Goal: Task Accomplishment & Management: Use online tool/utility

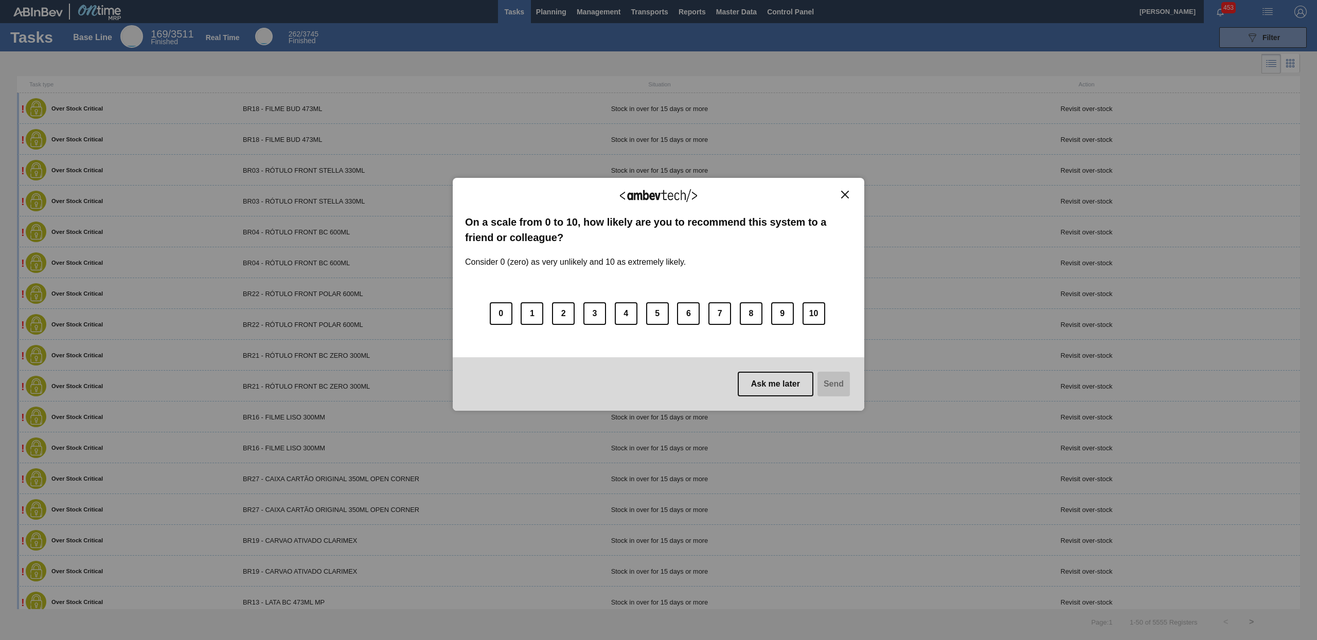
click at [846, 194] on img "Close" at bounding box center [845, 195] width 8 height 8
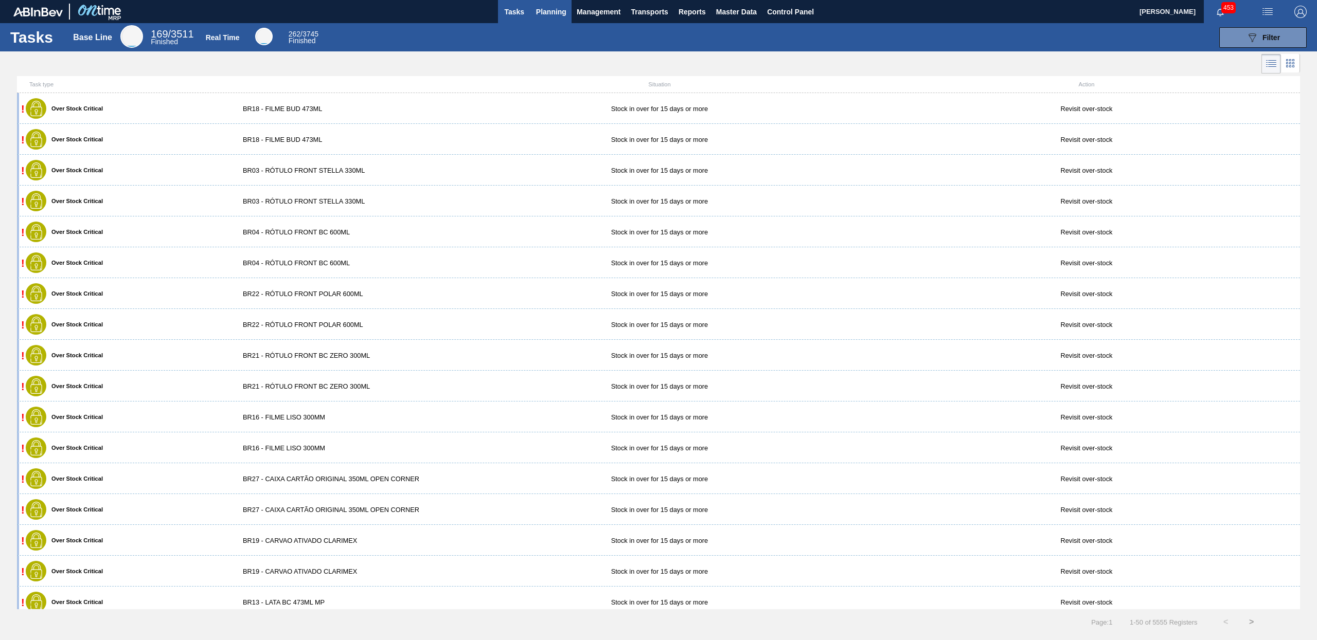
click at [552, 1] on button "Planning" at bounding box center [551, 11] width 41 height 23
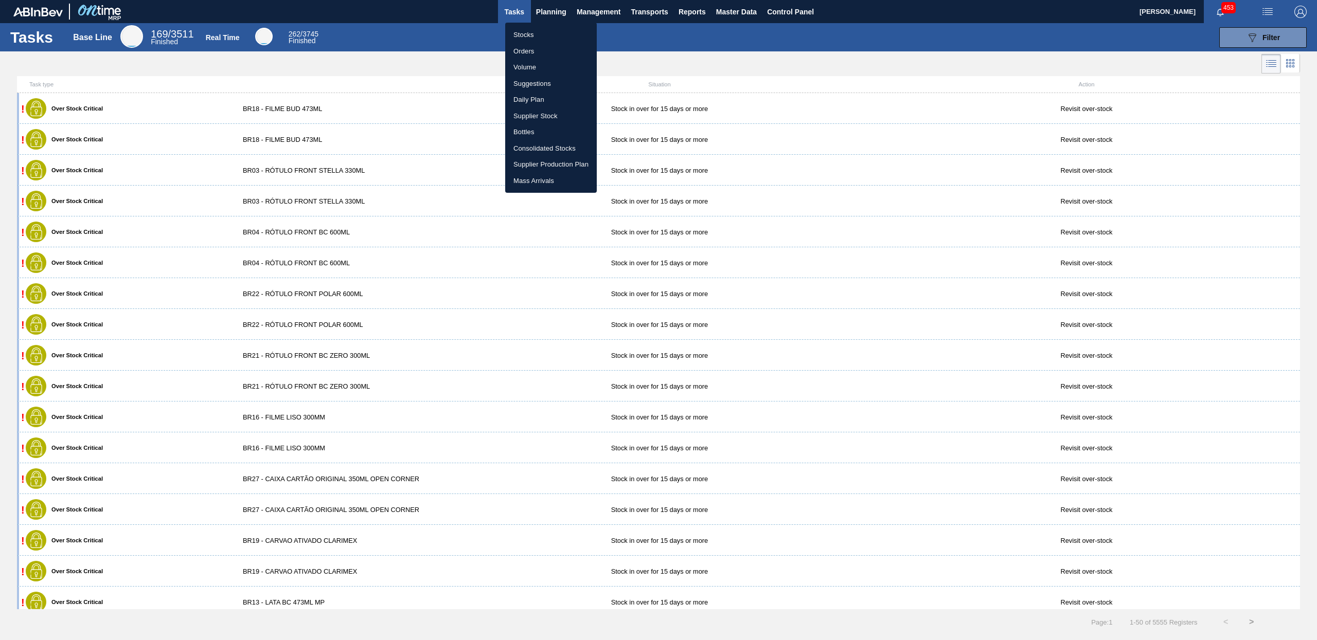
click at [534, 102] on li "Daily Plan" at bounding box center [551, 100] width 92 height 16
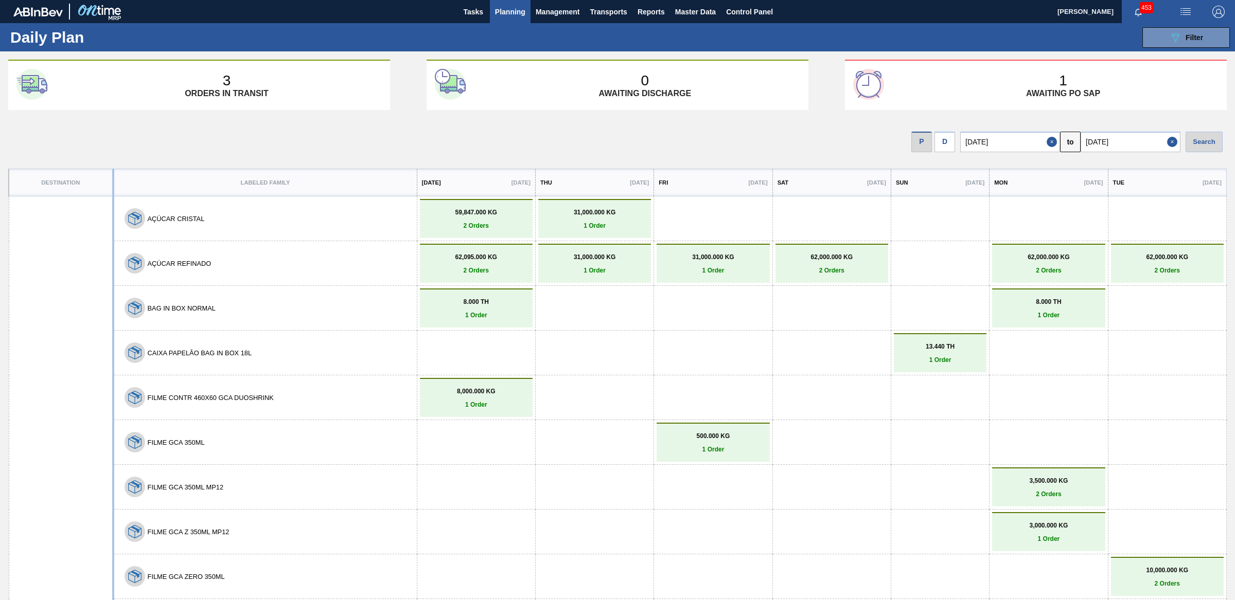
click at [601, 223] on p "1 Order" at bounding box center [595, 225] width 108 height 7
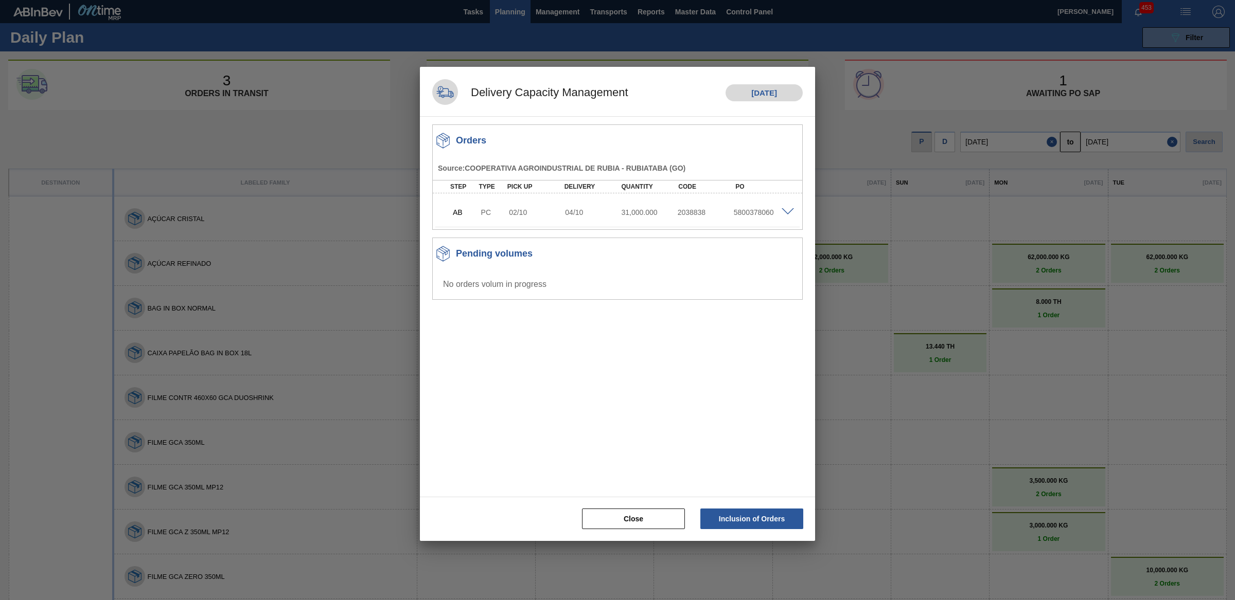
click at [792, 211] on span at bounding box center [787, 212] width 12 height 8
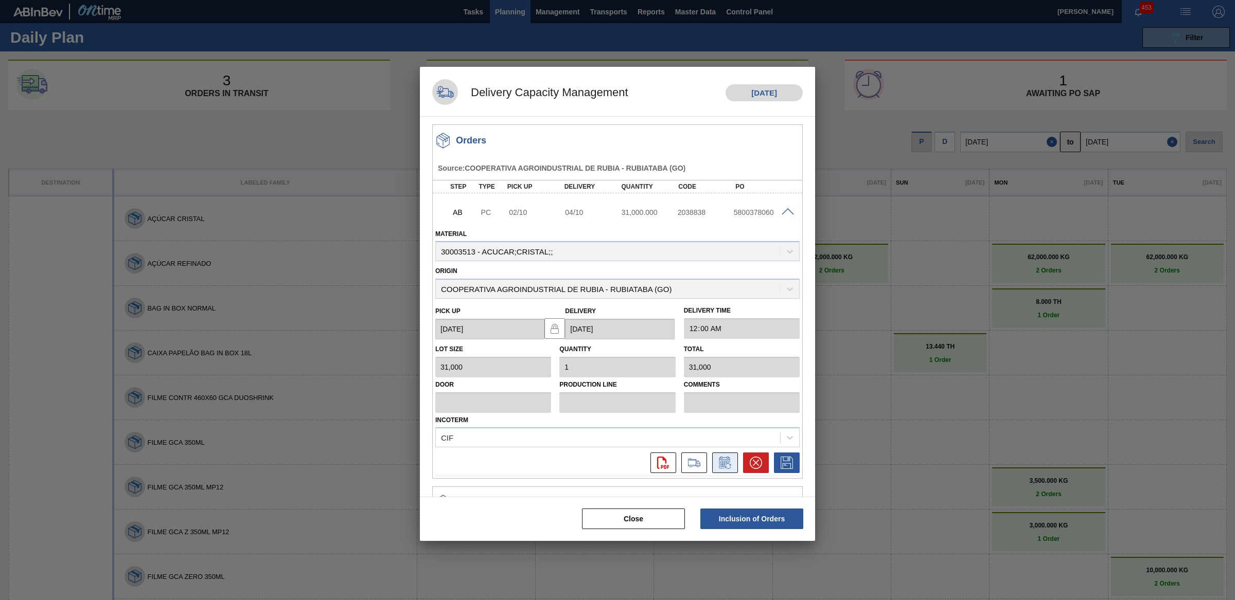
click at [722, 468] on icon at bounding box center [724, 463] width 11 height 12
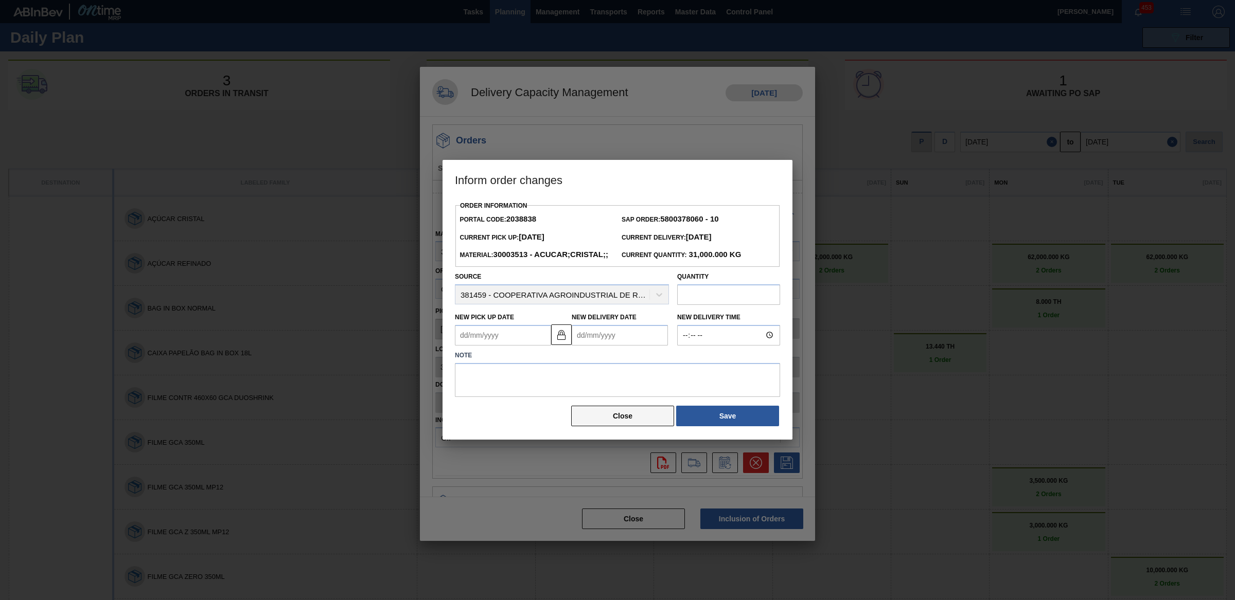
click at [579, 421] on button "Close" at bounding box center [622, 416] width 103 height 21
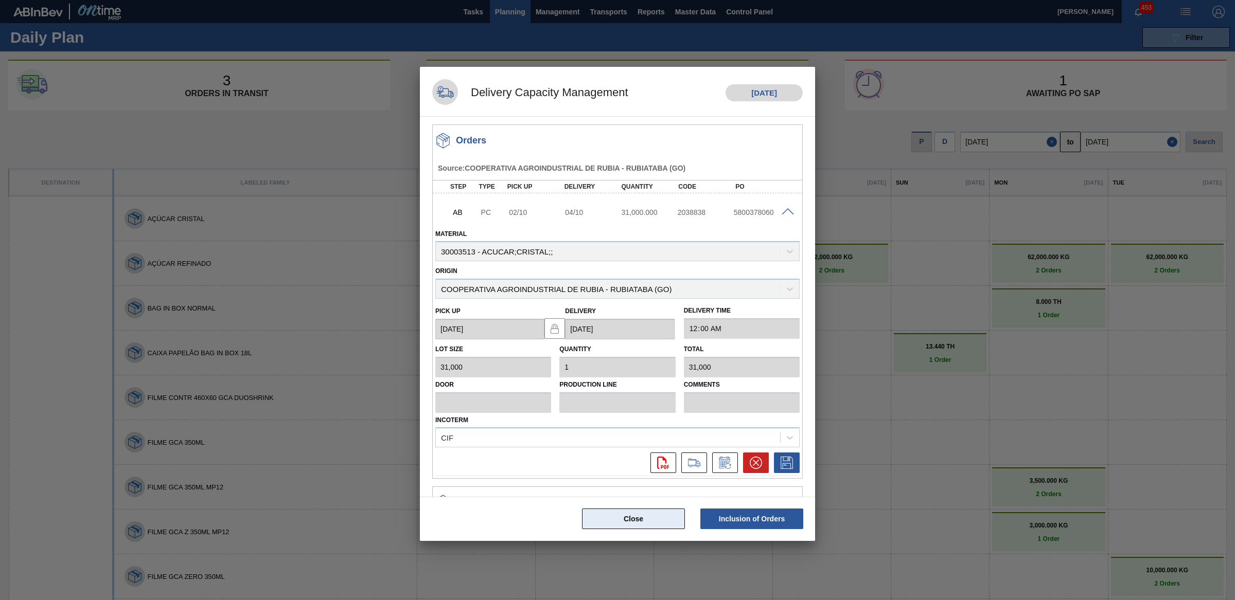
click at [633, 521] on button "Close" at bounding box center [633, 519] width 103 height 21
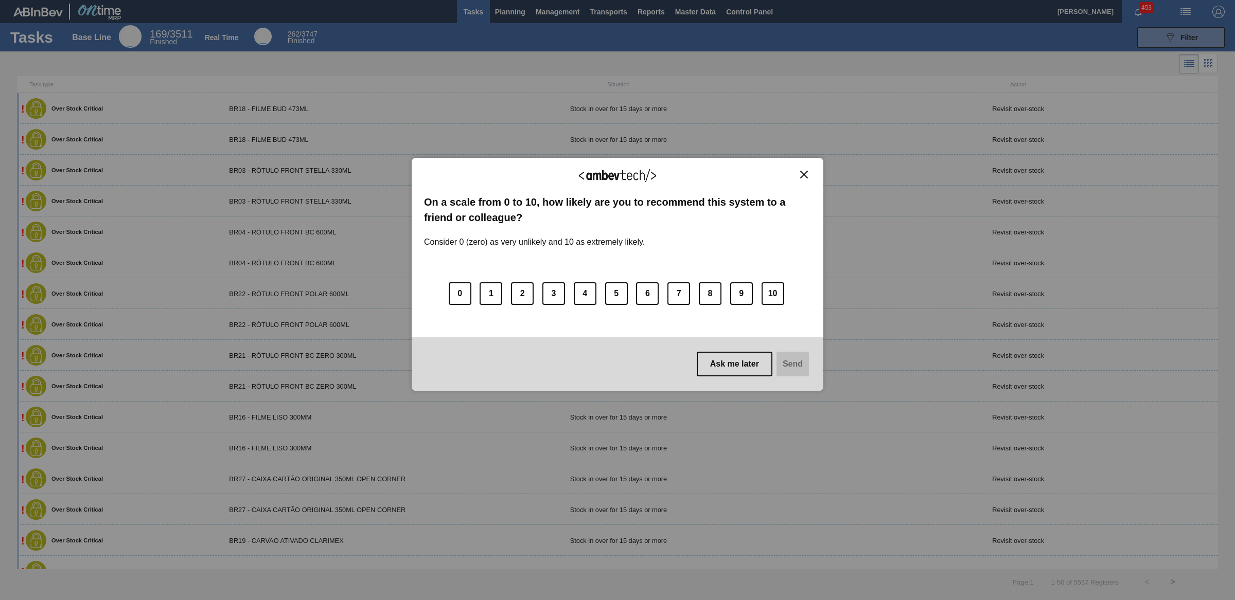
click at [809, 173] on button "Close" at bounding box center [804, 174] width 14 height 9
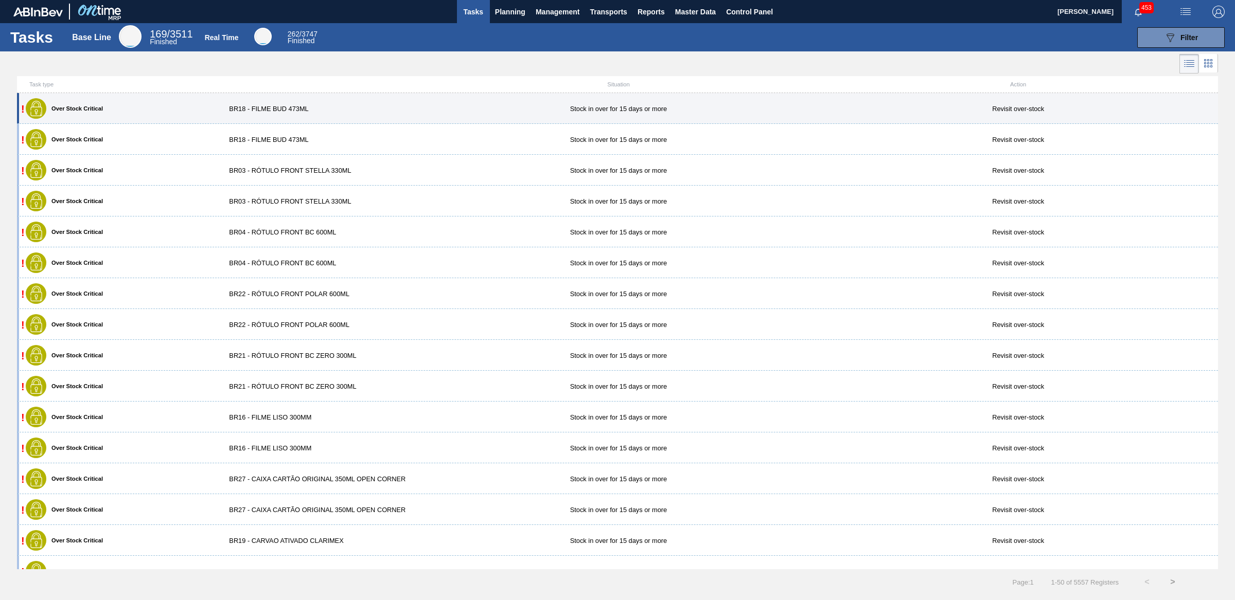
click at [485, 116] on div "! Over Stock Critical BR18 - FILME BUD 473ML Stock in over for 15 days or more …" at bounding box center [617, 108] width 1201 height 31
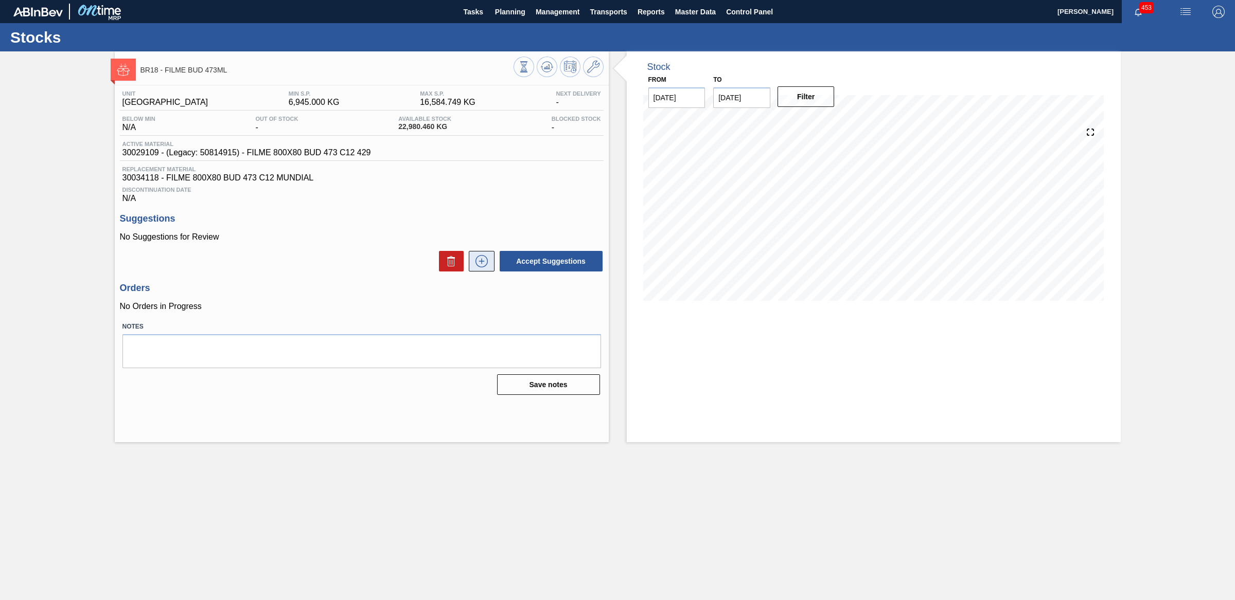
click at [479, 262] on icon at bounding box center [481, 261] width 16 height 12
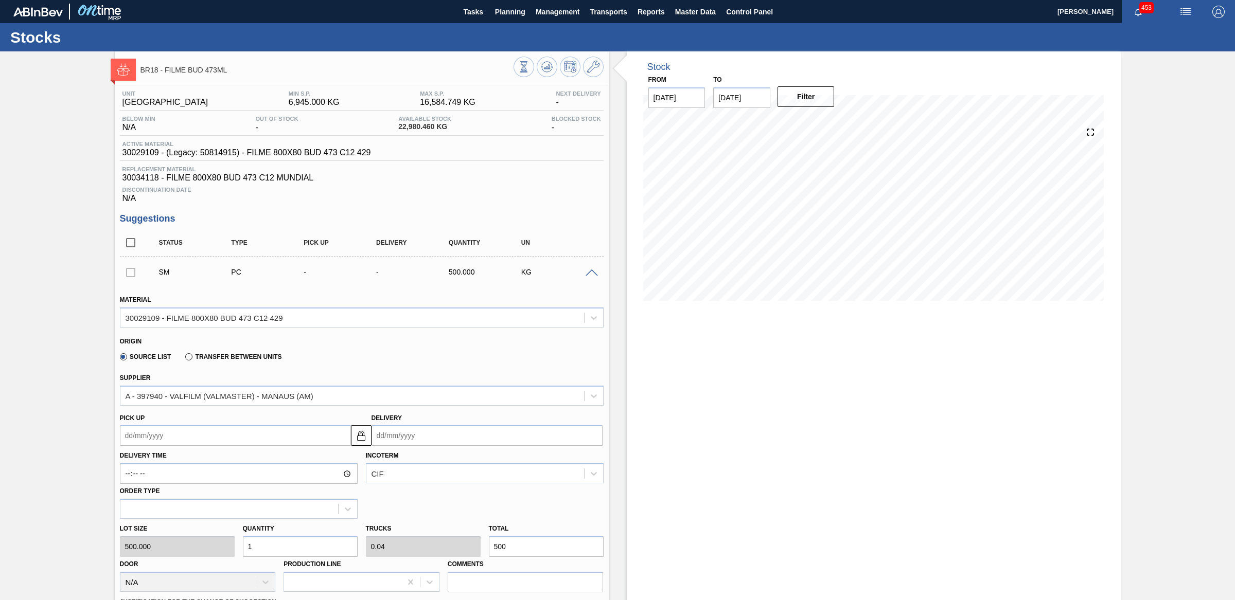
scroll to position [269, 0]
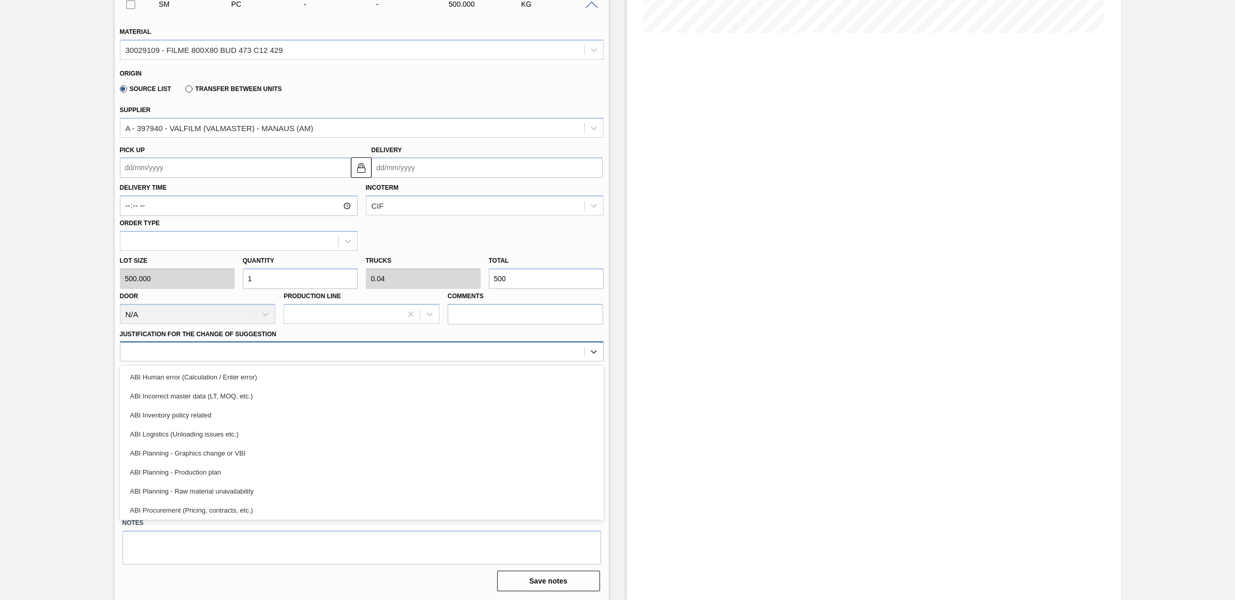
click at [423, 355] on div at bounding box center [351, 352] width 463 height 15
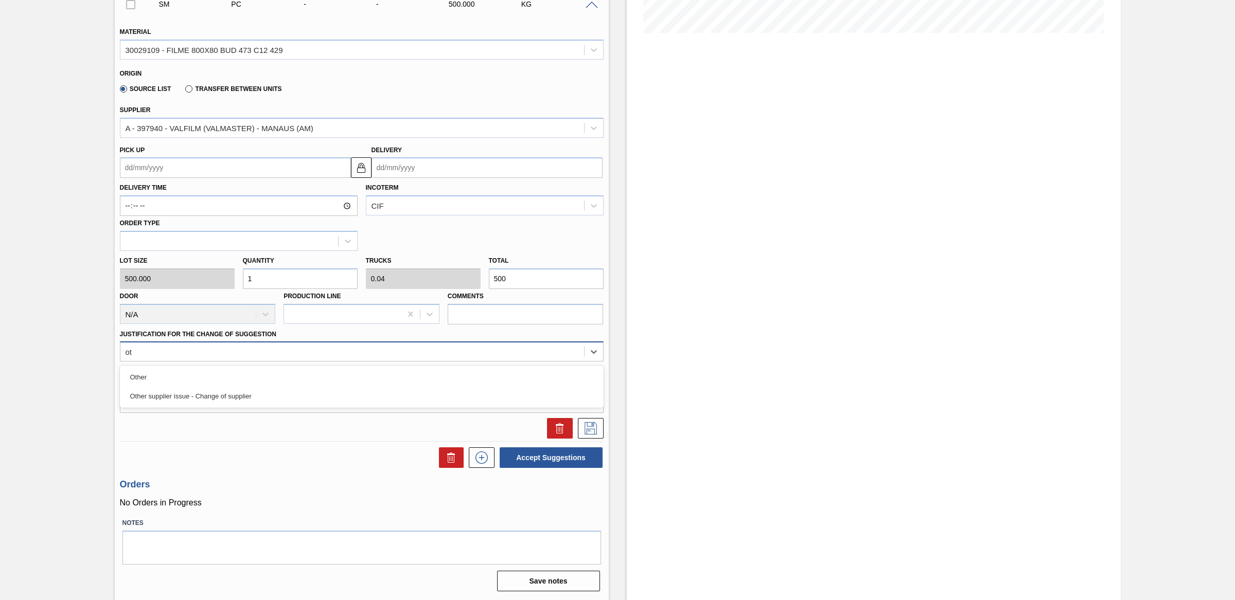
type Suggestion "oth"
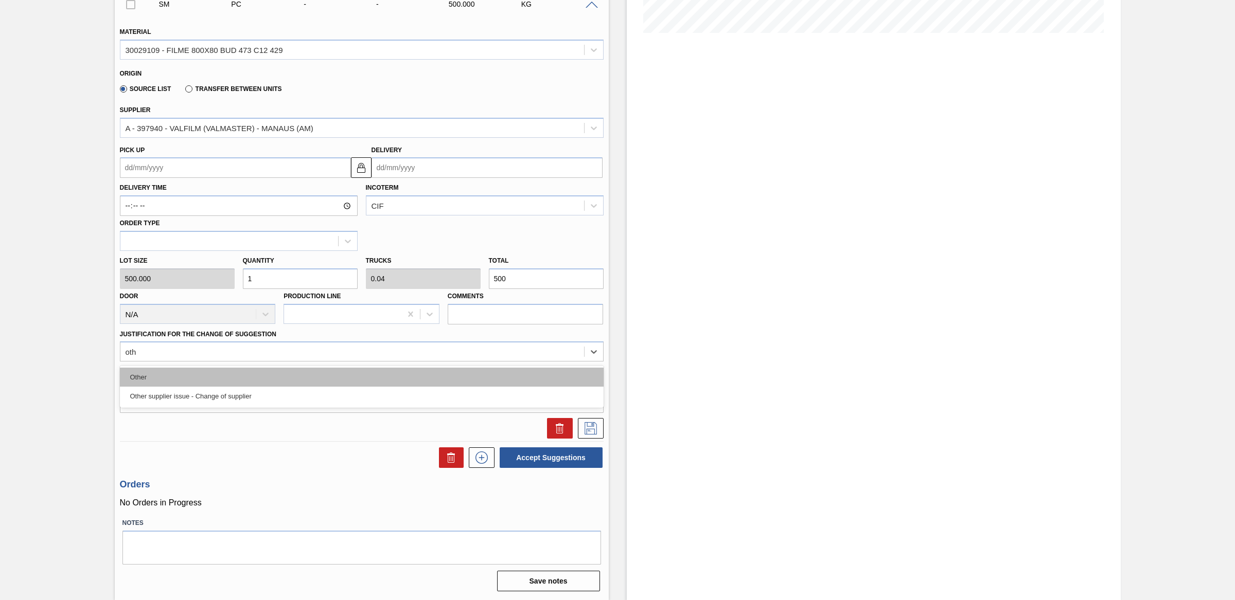
click at [167, 373] on div "Other" at bounding box center [362, 377] width 484 height 19
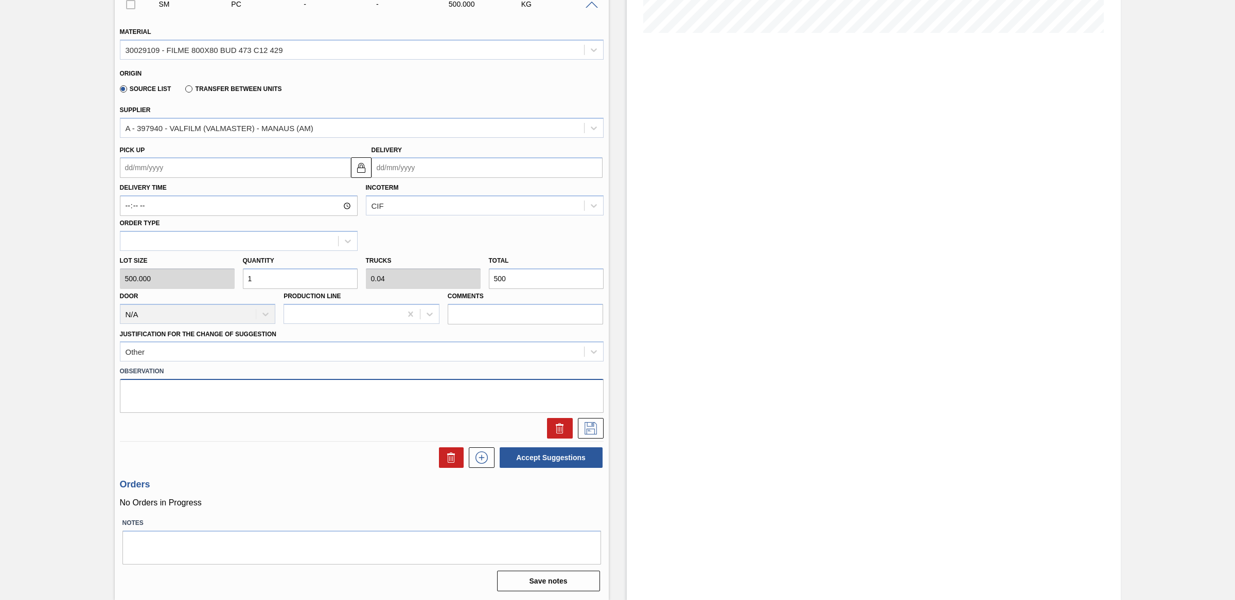
click at [183, 390] on textarea at bounding box center [362, 396] width 484 height 34
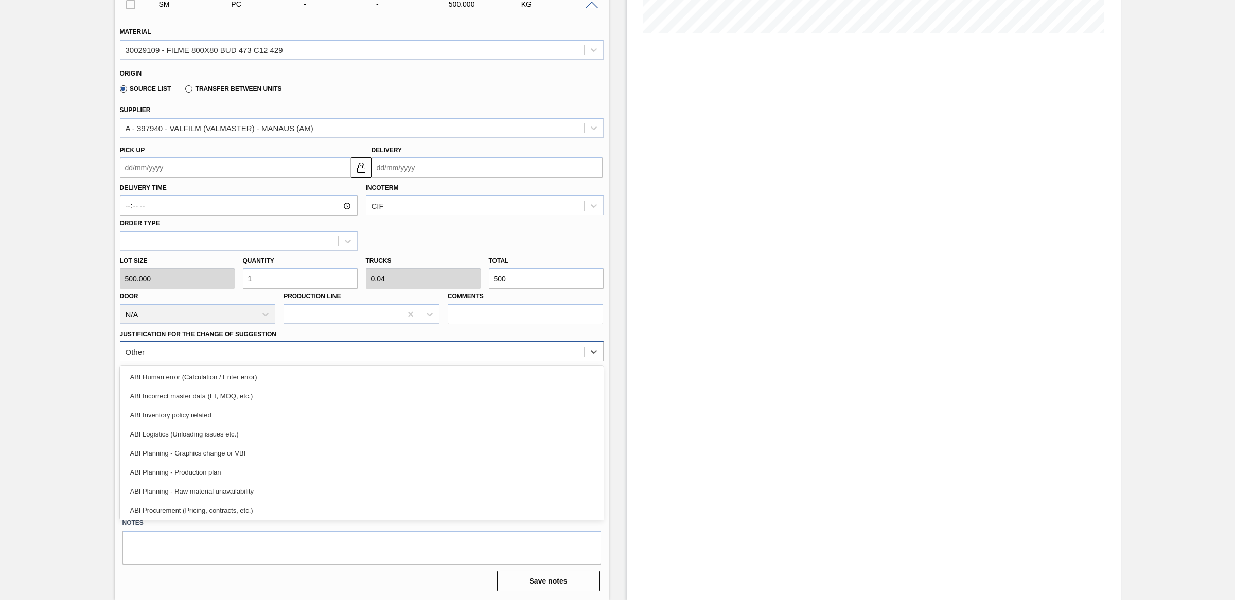
click at [259, 353] on div "Other" at bounding box center [351, 352] width 463 height 15
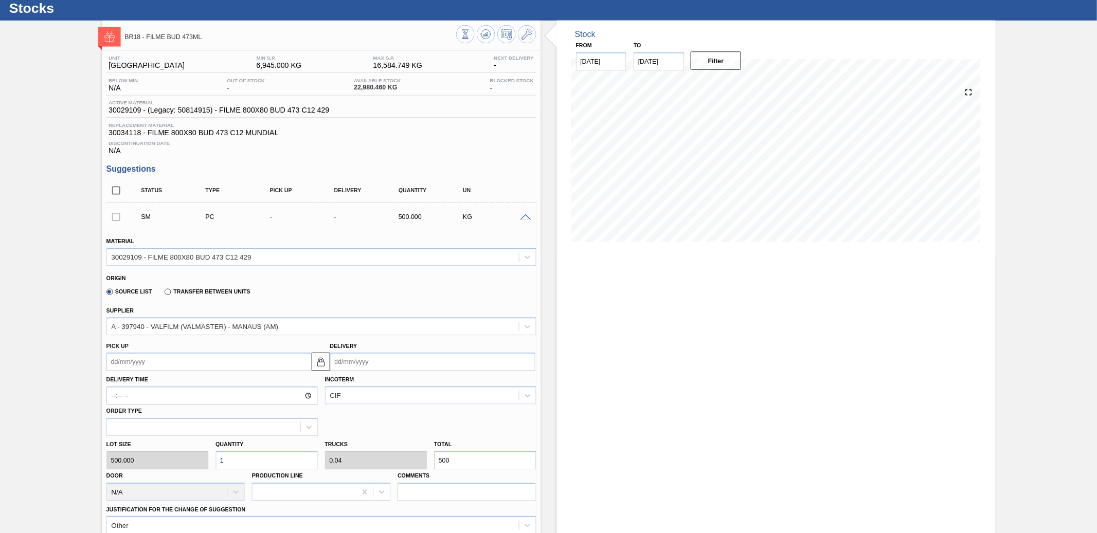
scroll to position [0, 0]
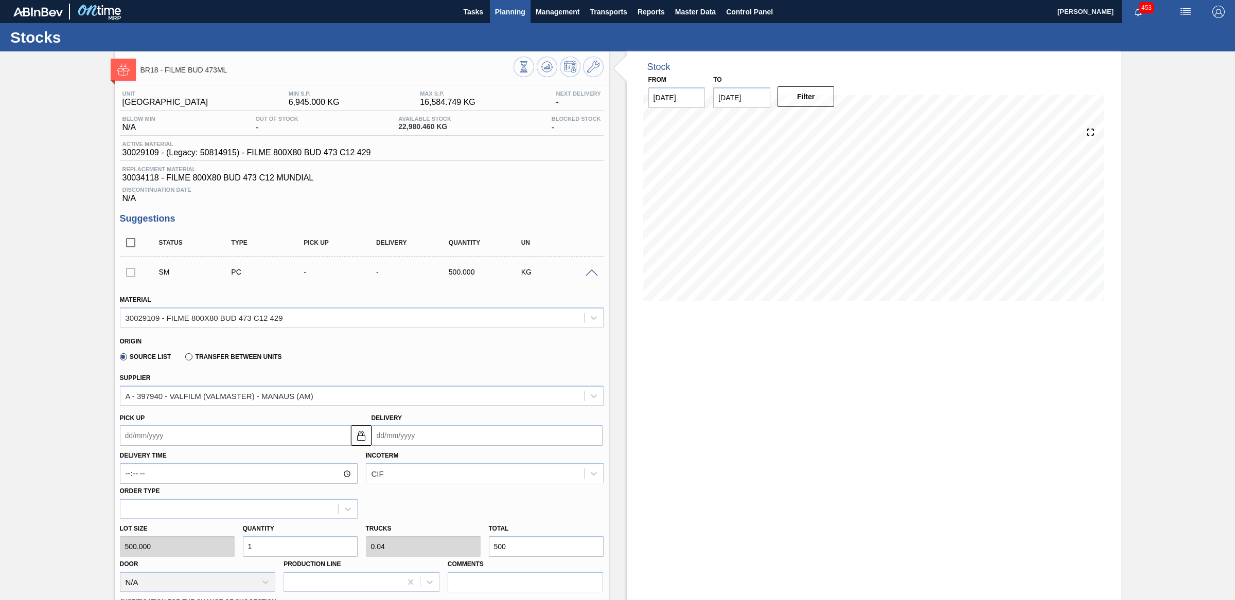
click at [501, 10] on span "Planning" at bounding box center [510, 12] width 30 height 12
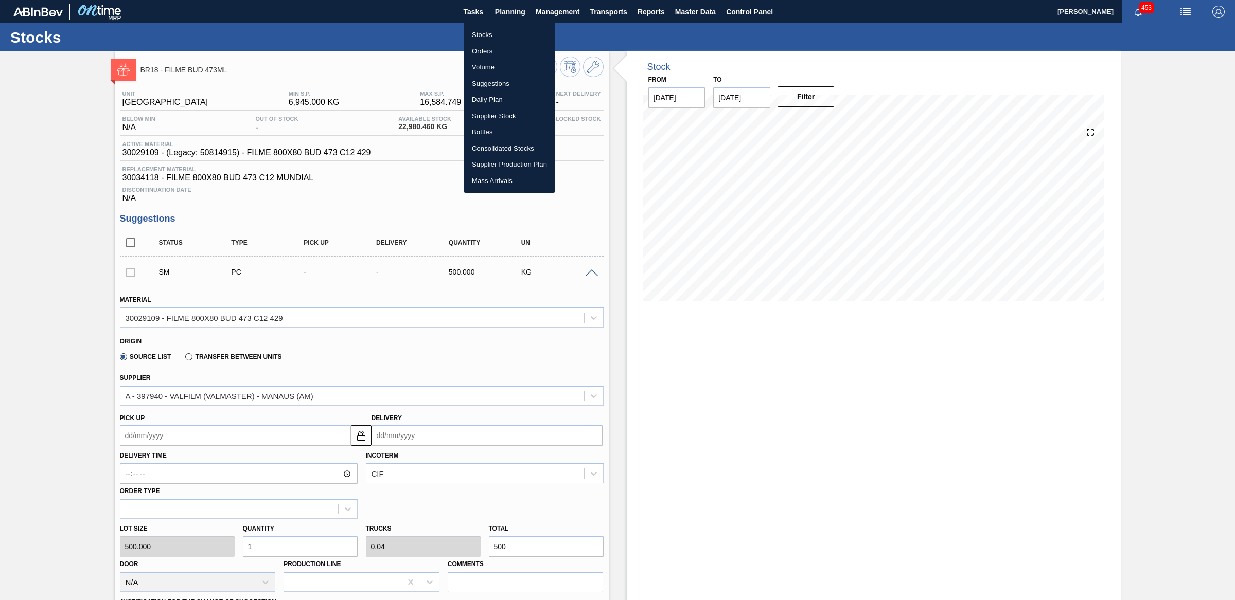
click at [480, 47] on li "Orders" at bounding box center [509, 51] width 92 height 16
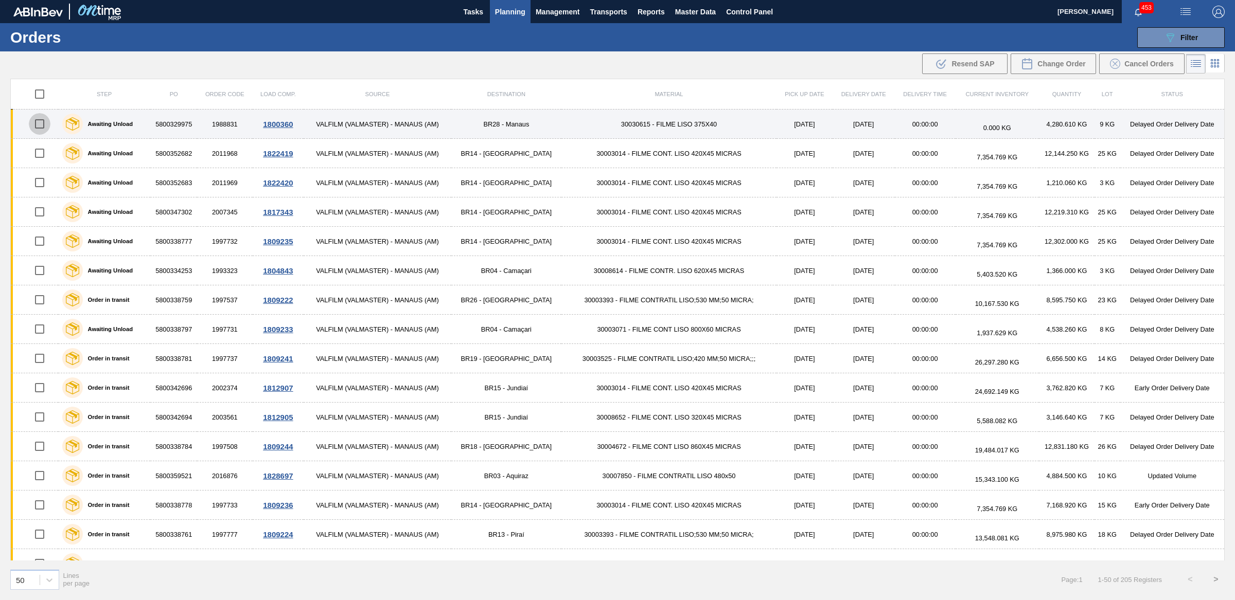
click at [37, 123] on input "checkbox" at bounding box center [40, 124] width 22 height 22
click at [37, 124] on input "checkbox" at bounding box center [40, 124] width 22 height 22
checkbox input "false"
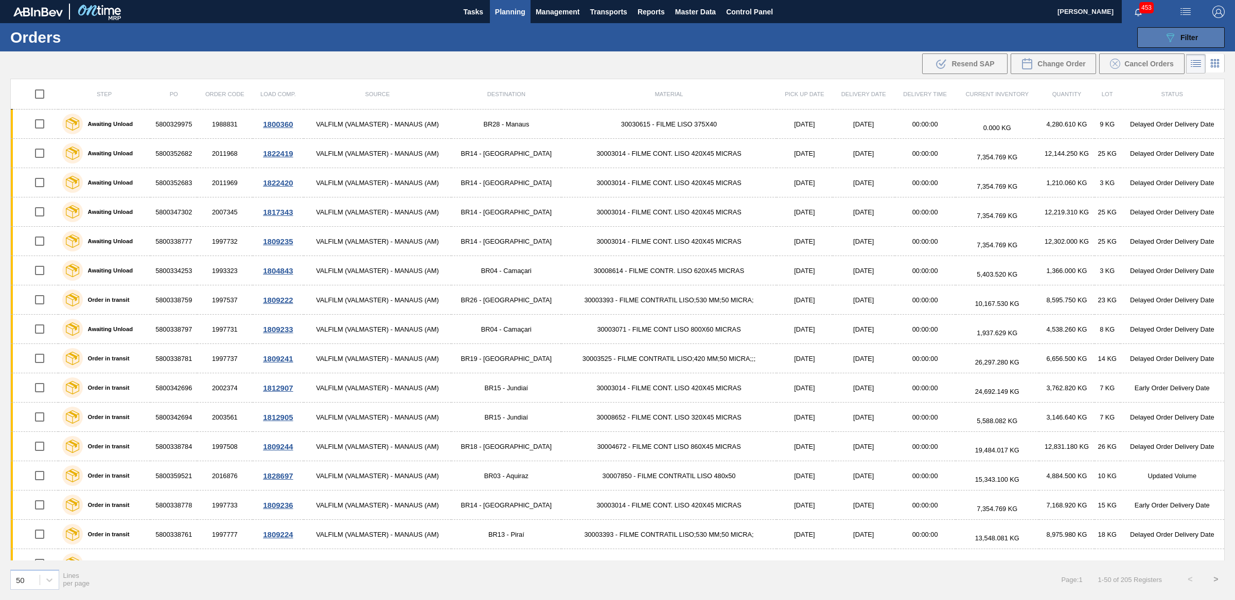
click at [1216, 33] on button "089F7B8B-B2A5-4AFE-B5C0-19BA573D28AC Filter" at bounding box center [1180, 37] width 87 height 21
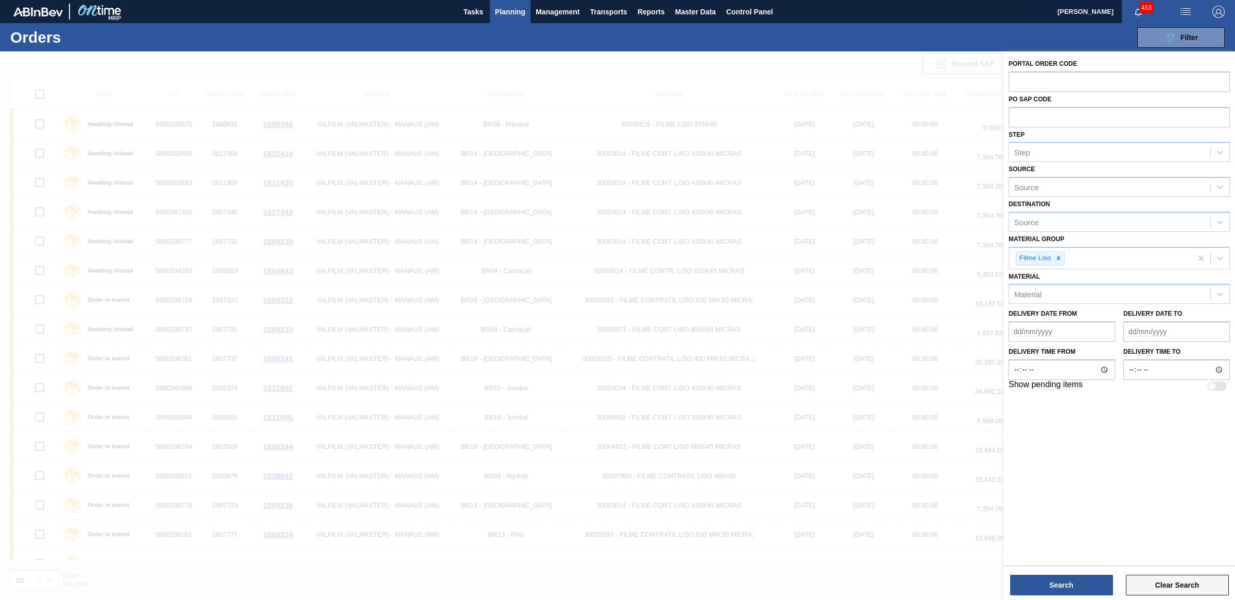
click at [1185, 593] on button "Clear Search" at bounding box center [1176, 585] width 103 height 21
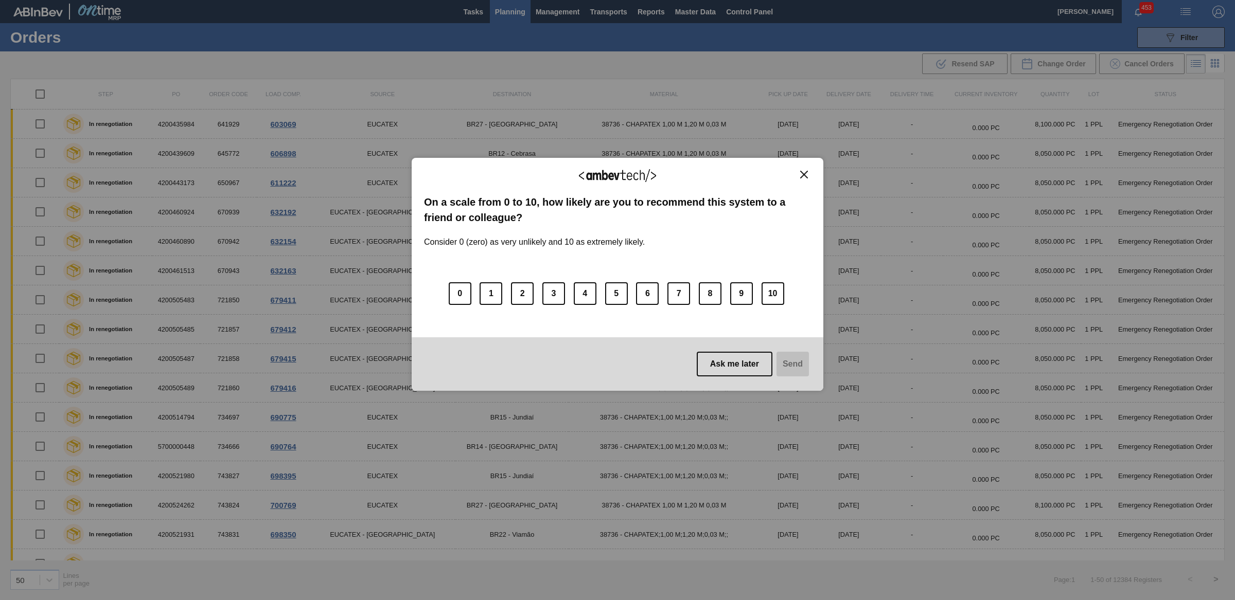
click at [807, 172] on img "Close" at bounding box center [804, 175] width 8 height 8
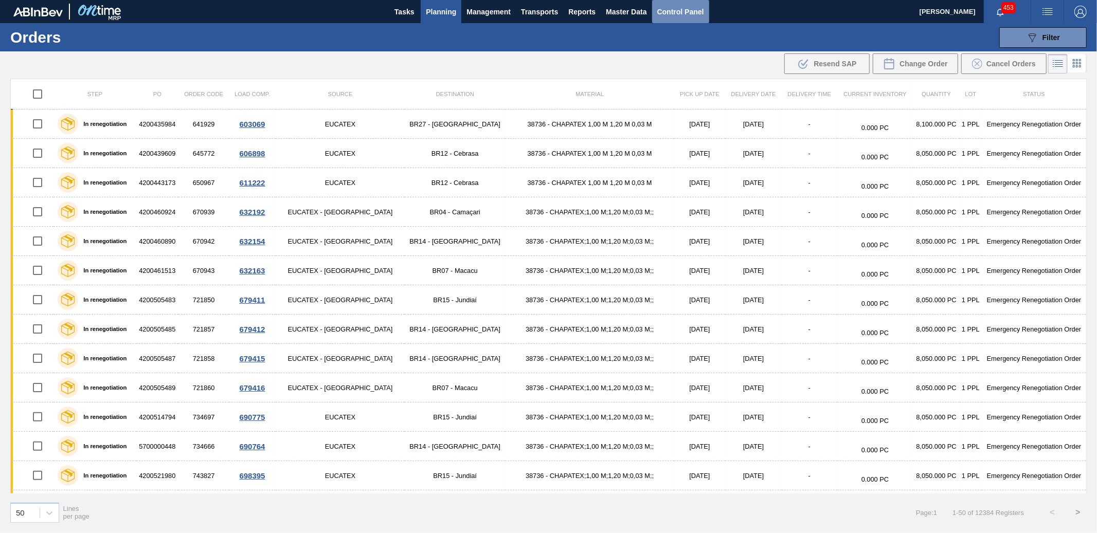
click at [707, 22] on button "Control Panel" at bounding box center [680, 11] width 57 height 23
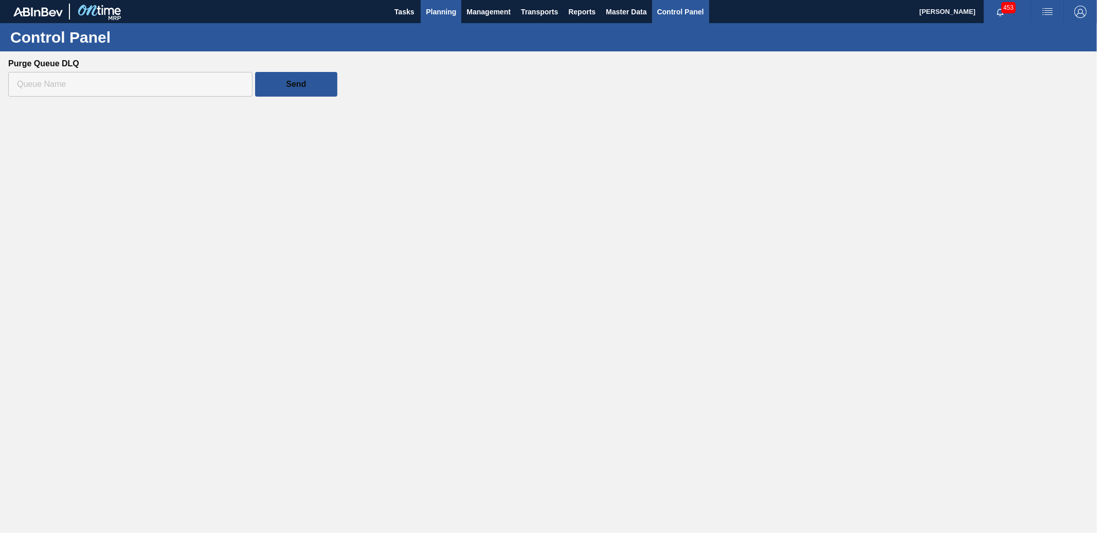
click at [437, 8] on span "Planning" at bounding box center [441, 12] width 30 height 12
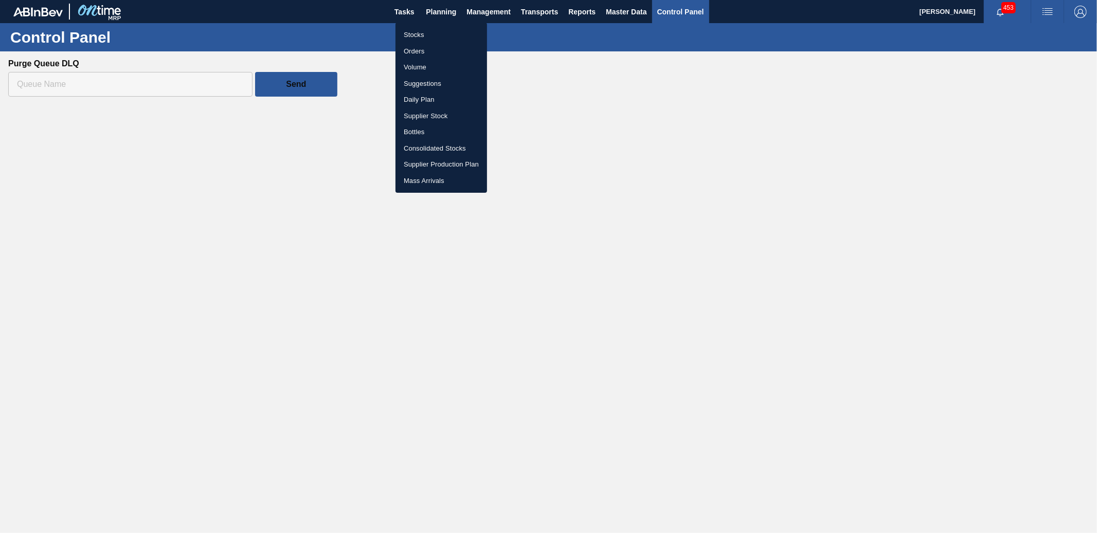
click at [419, 35] on li "Stocks" at bounding box center [442, 35] width 92 height 16
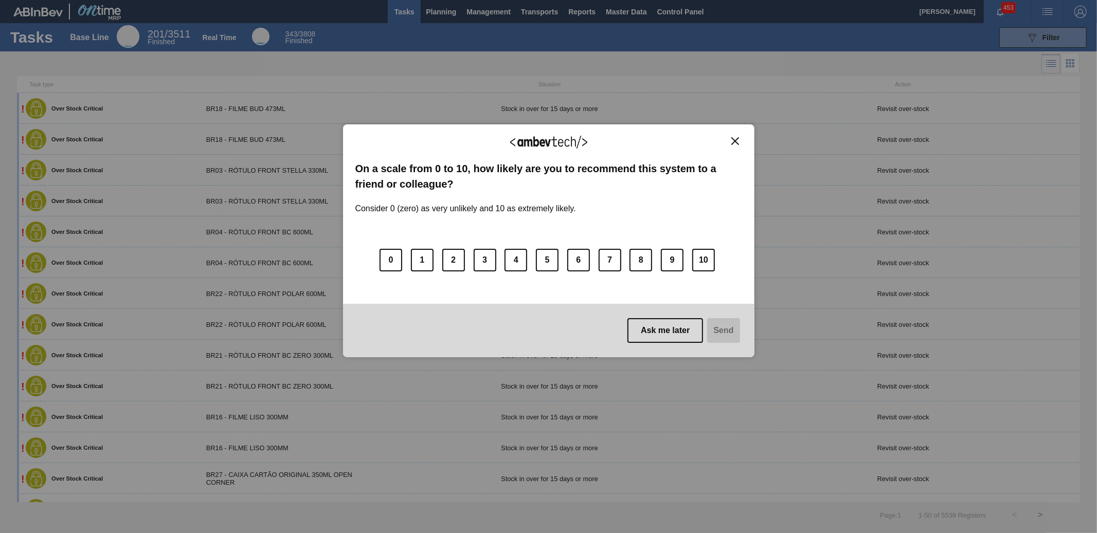
click at [736, 142] on img "Close" at bounding box center [735, 141] width 8 height 8
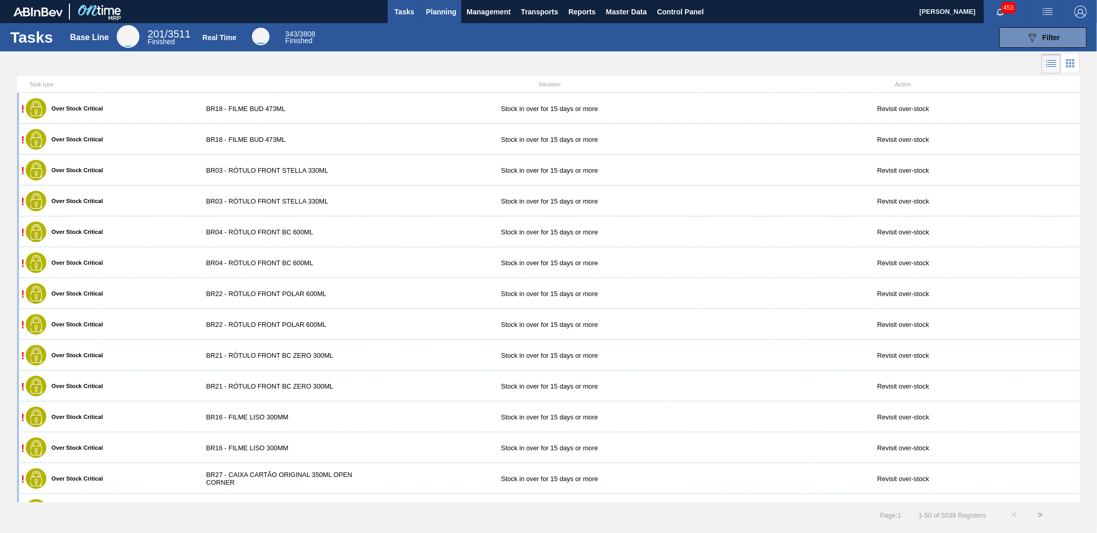
click at [446, 6] on span "Planning" at bounding box center [441, 12] width 30 height 12
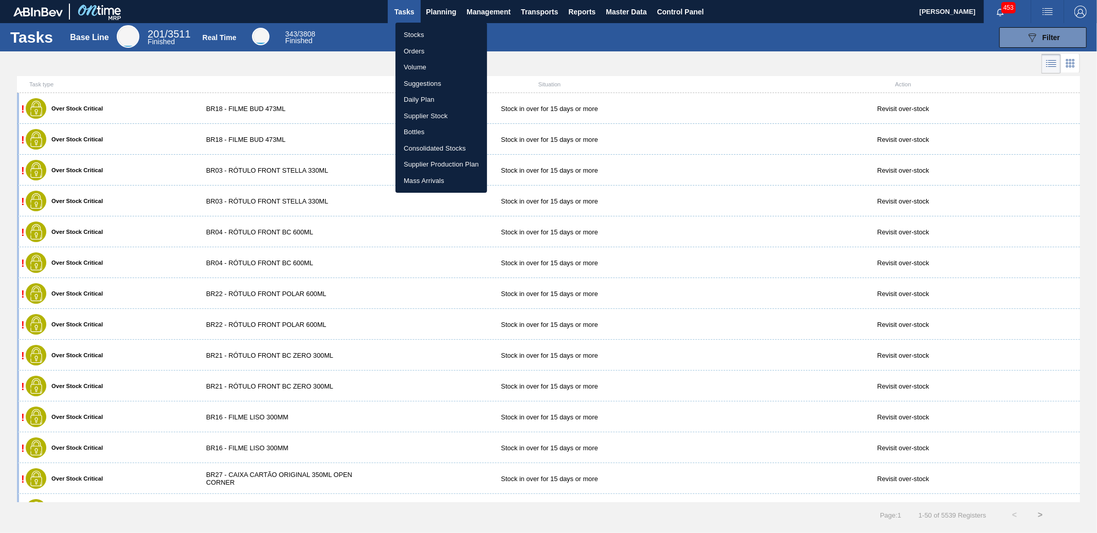
click at [408, 39] on li "Stocks" at bounding box center [442, 35] width 92 height 16
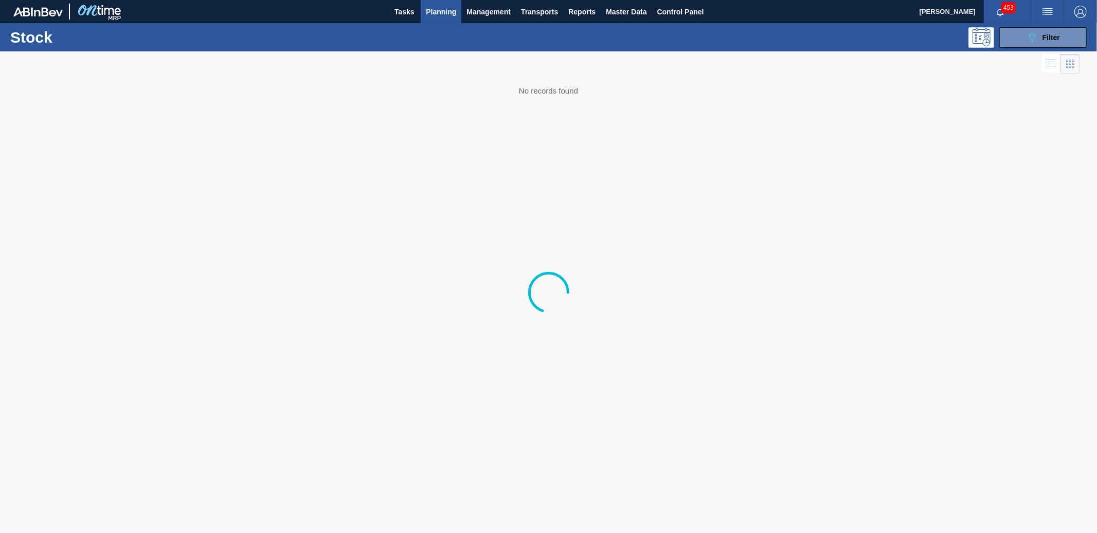
click at [403, 39] on div "089F7B8B-B2A5-4AFE-B5C0-19BA573D28AC Filter" at bounding box center [629, 37] width 925 height 21
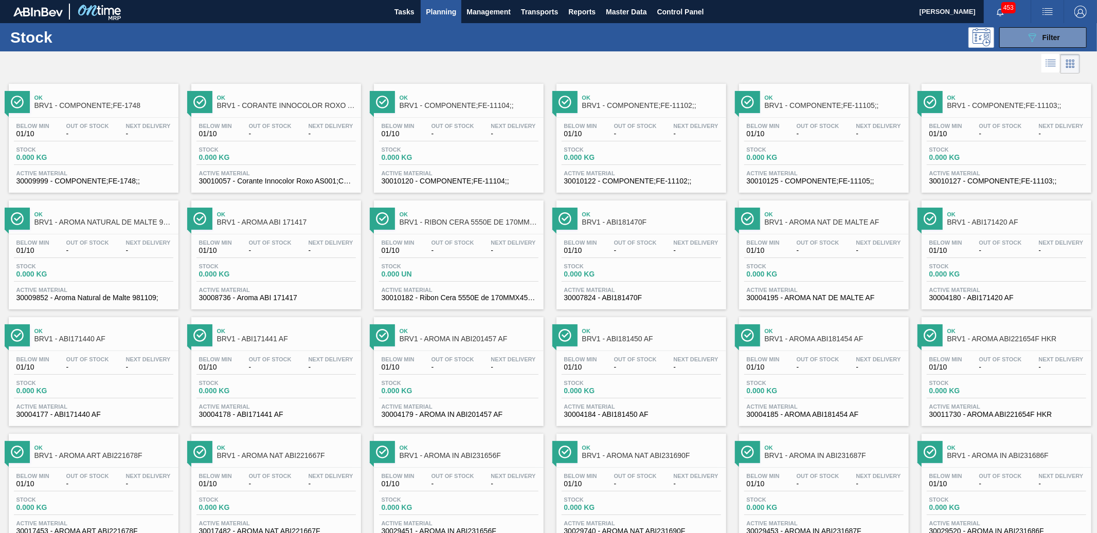
click at [426, 16] on span "Planning" at bounding box center [441, 12] width 30 height 12
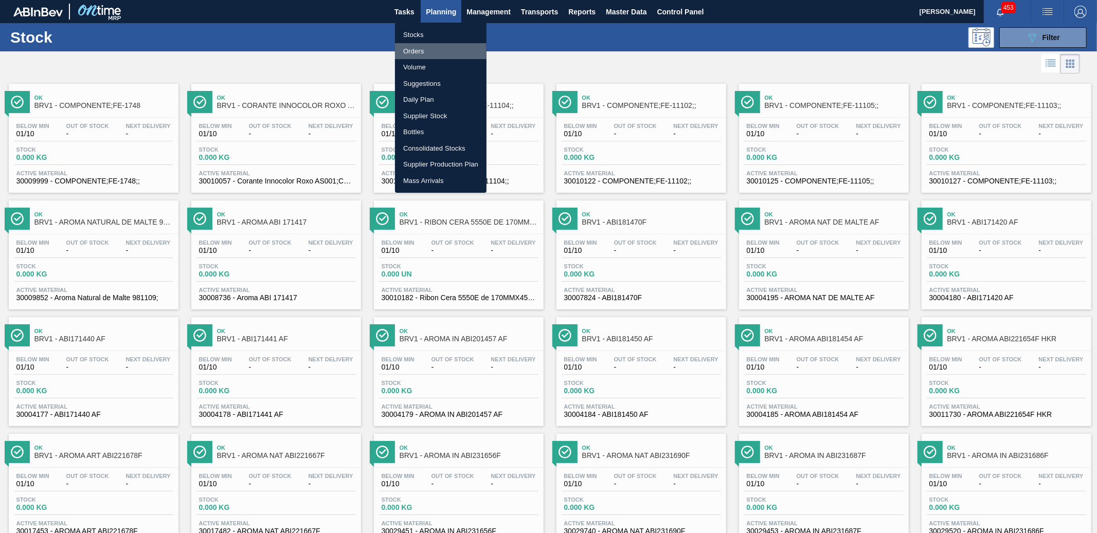
click at [425, 56] on li "Orders" at bounding box center [441, 51] width 92 height 16
